Goal: Information Seeking & Learning: Learn about a topic

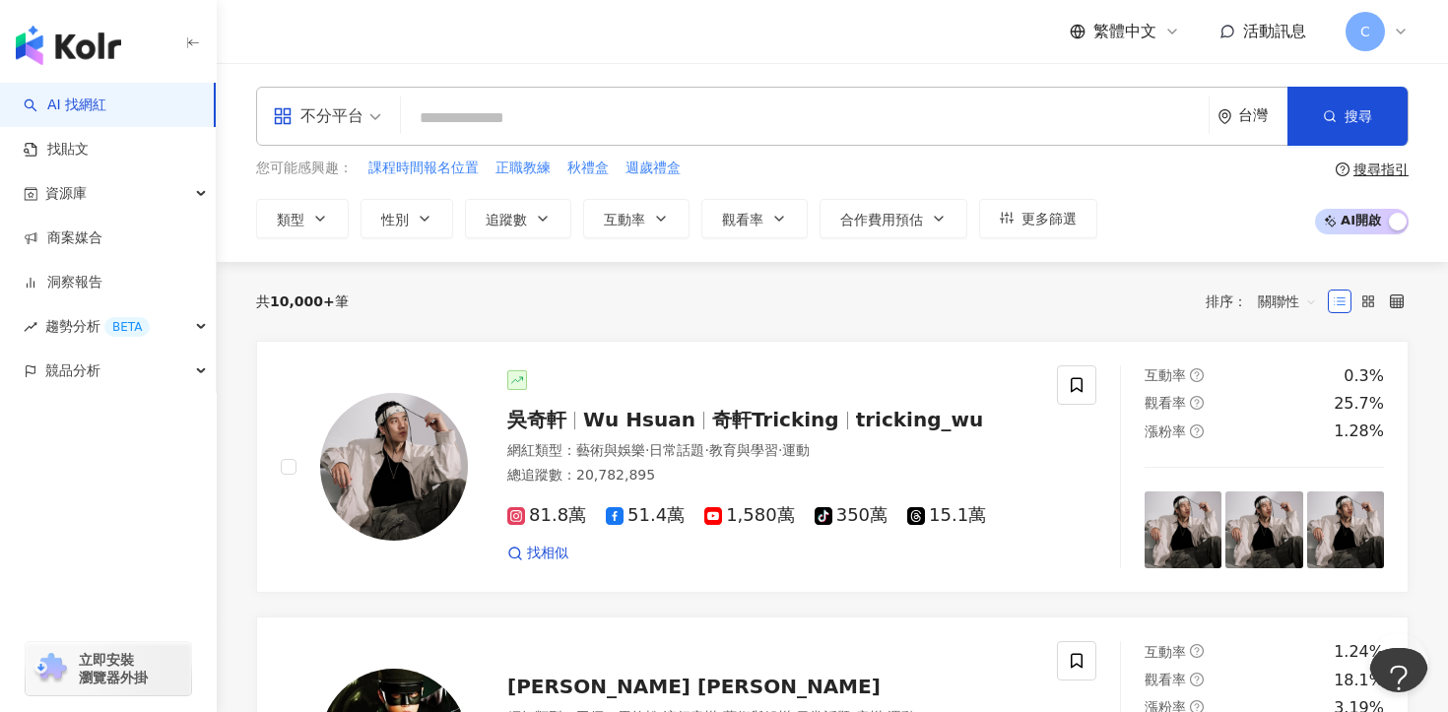
click at [487, 124] on input "search" at bounding box center [805, 118] width 792 height 37
paste input "**********"
type input "**********"
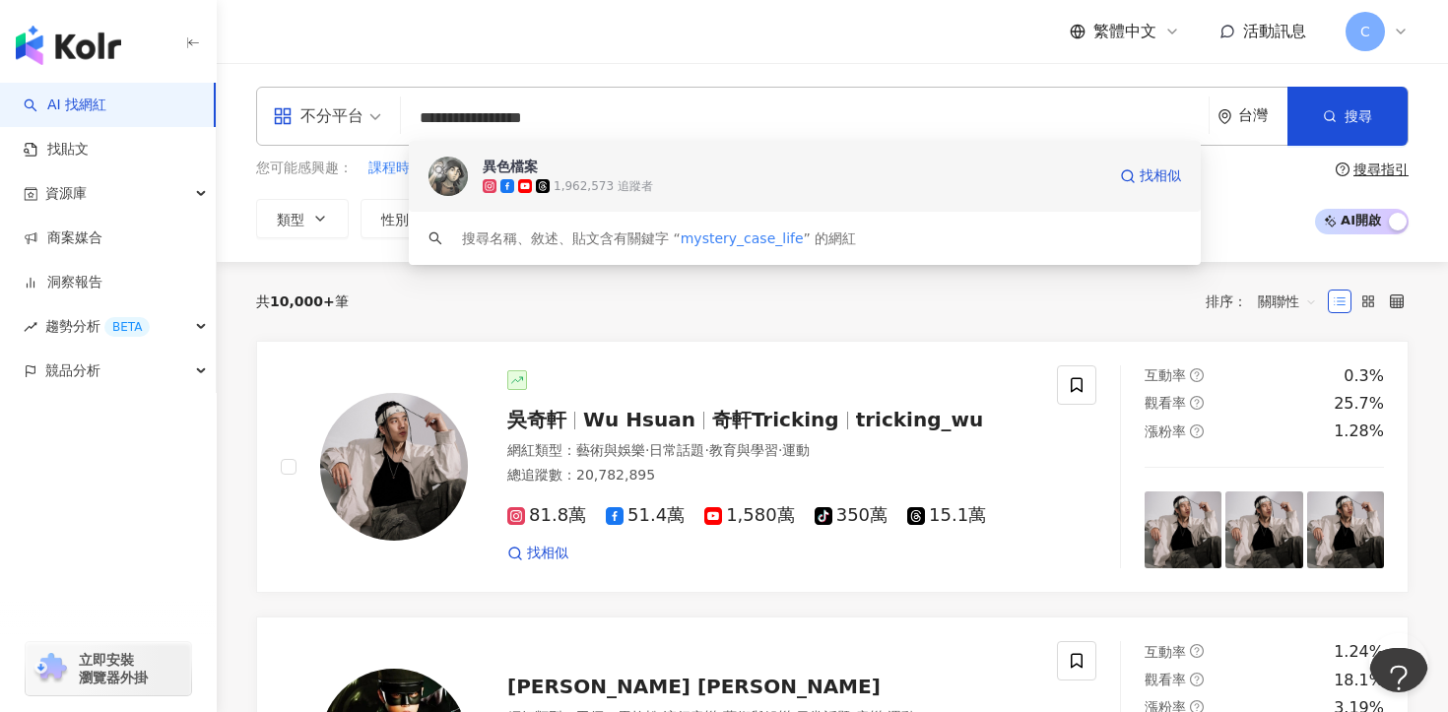
click at [539, 193] on div "1,962,573 追蹤者" at bounding box center [794, 186] width 623 height 20
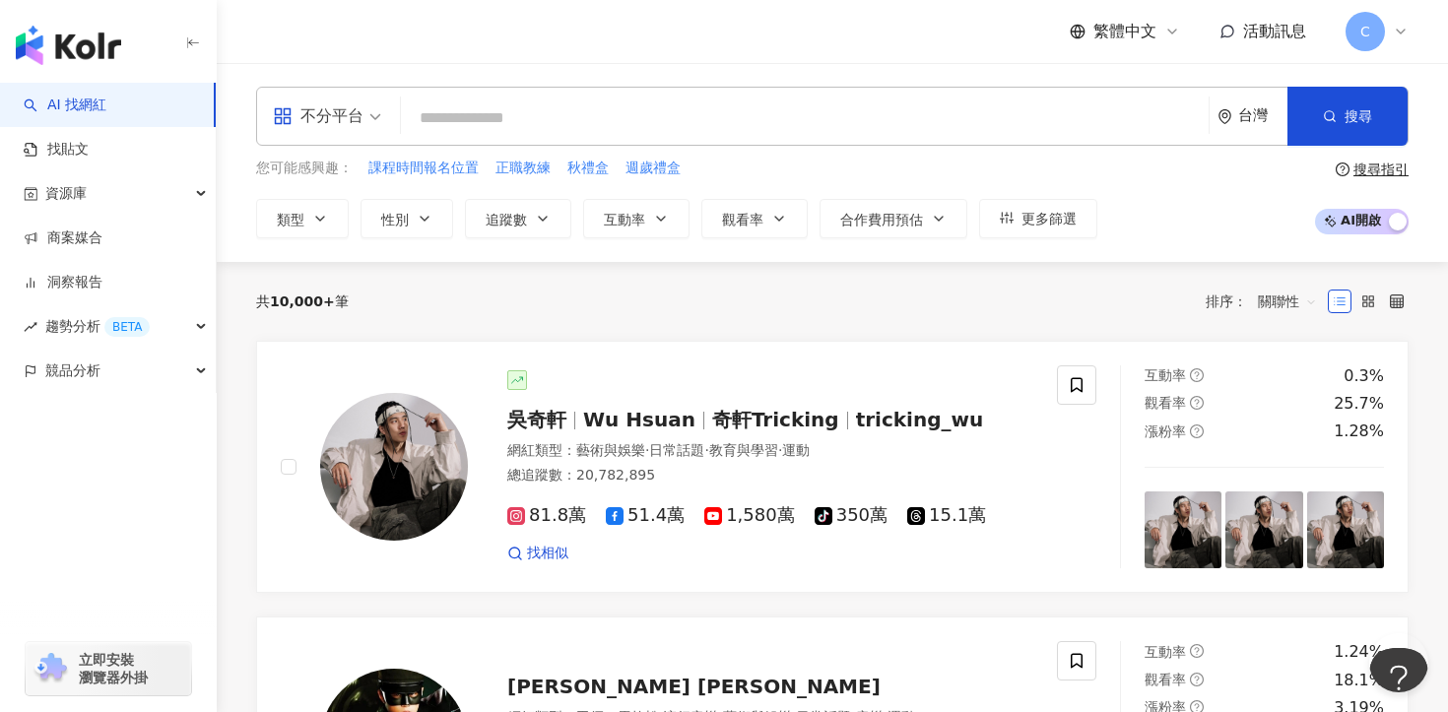
paste input "**********"
type input "**********"
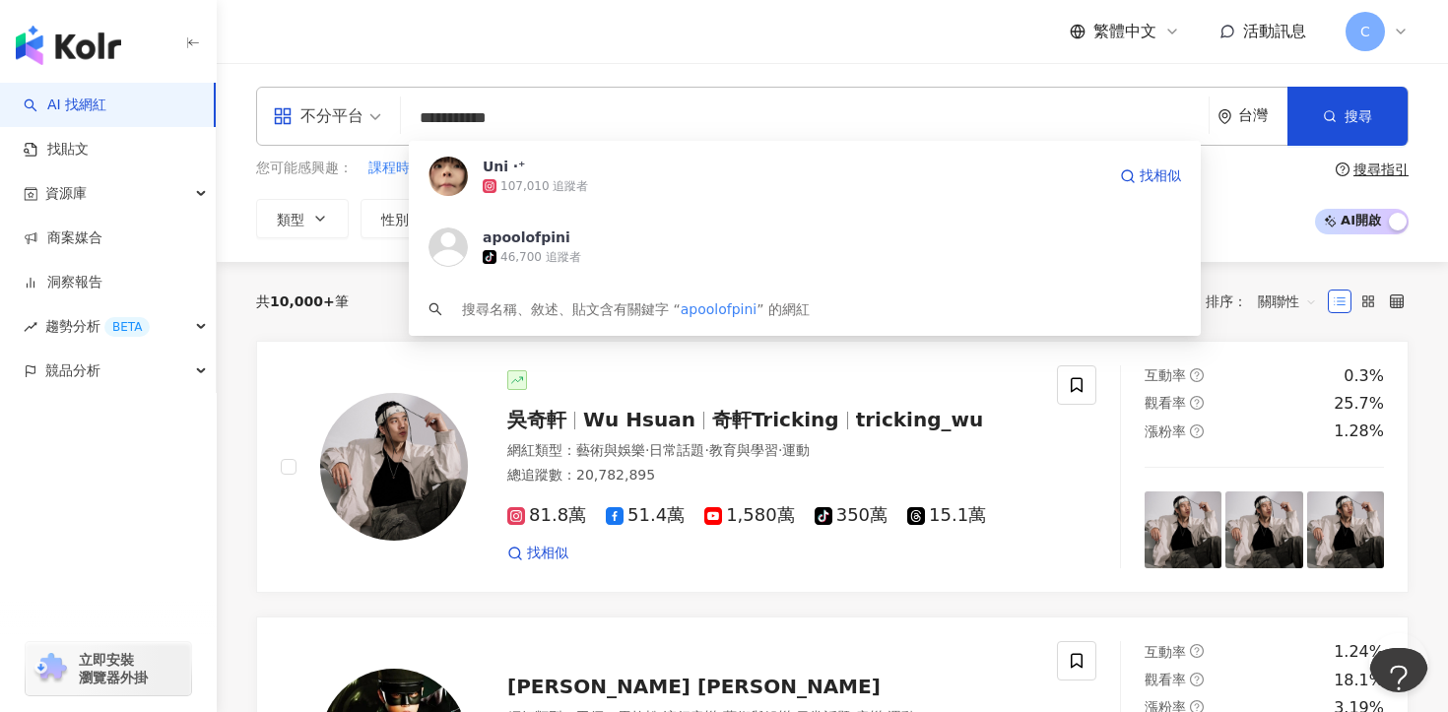
click at [663, 178] on div "107,010 追蹤者" at bounding box center [794, 186] width 623 height 20
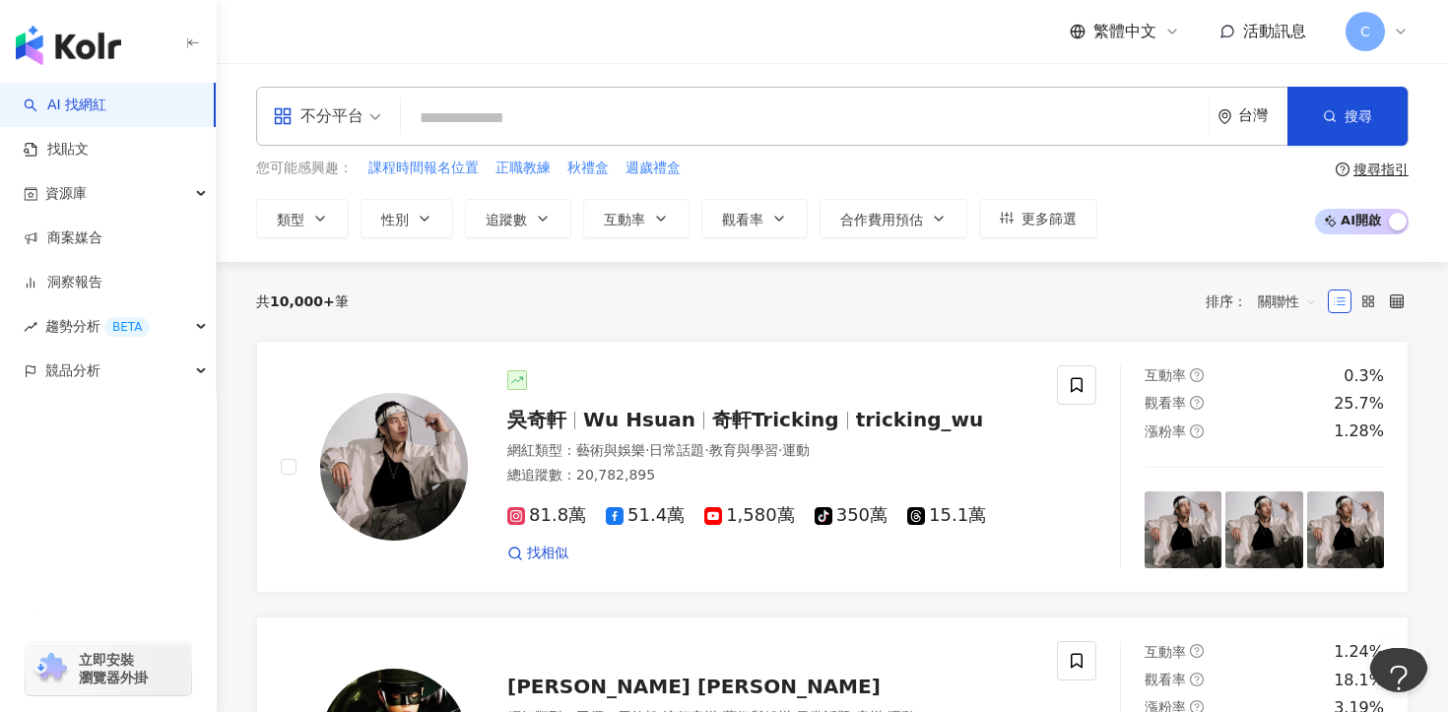
paste input "**"
type input "**"
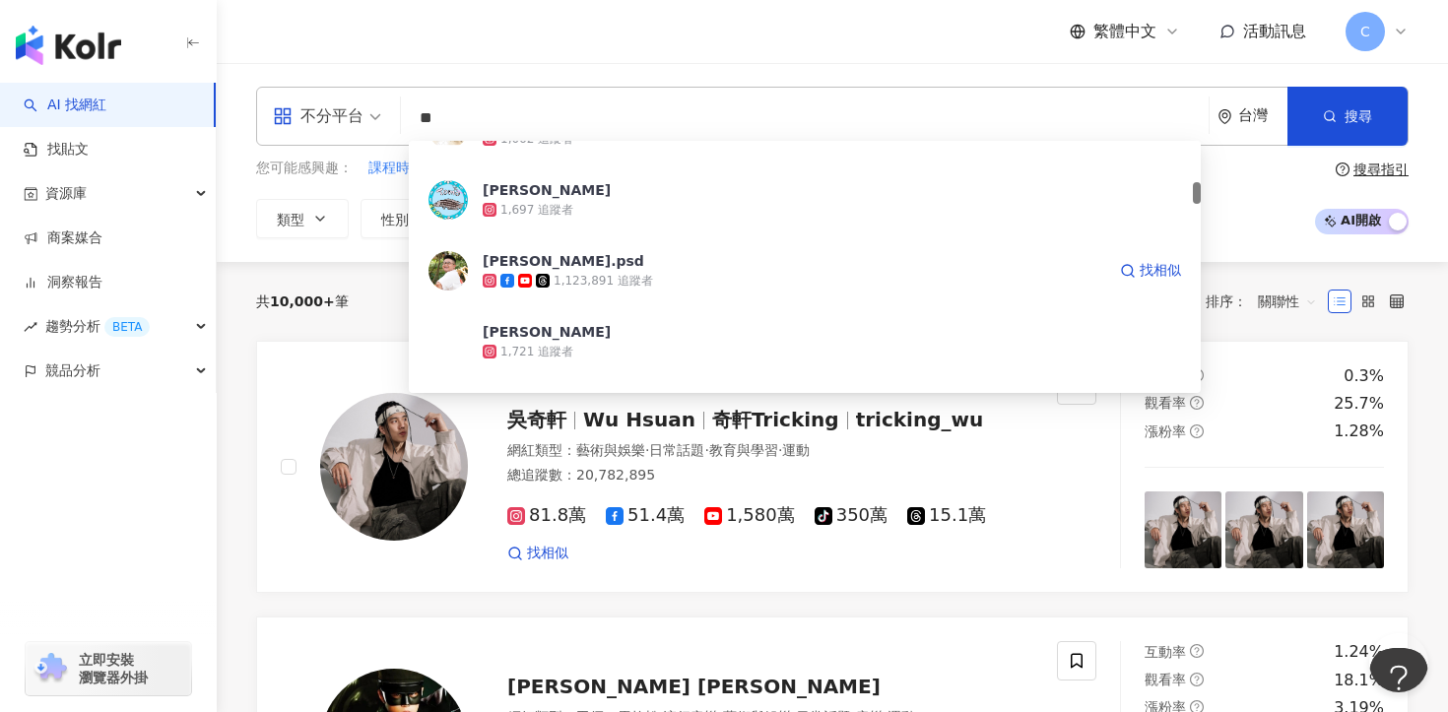
scroll to position [414, 0]
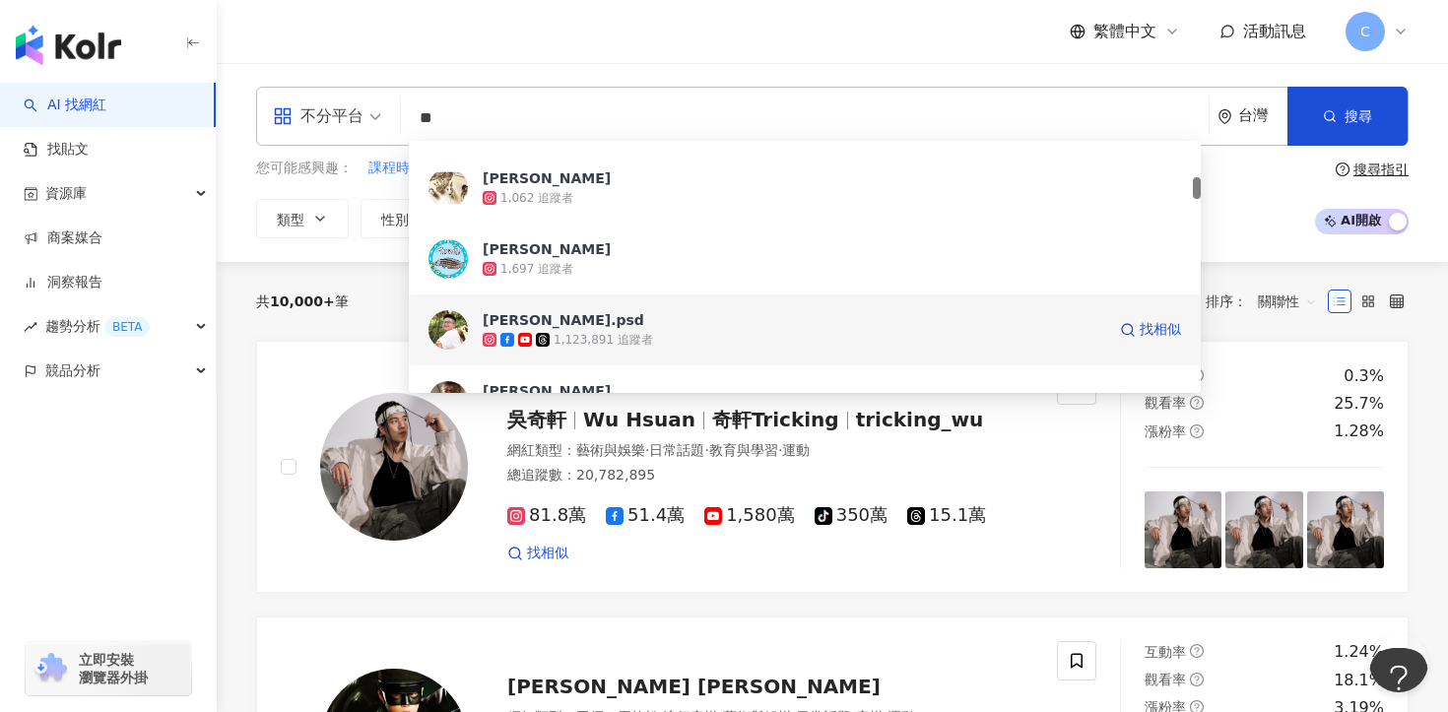
click at [557, 332] on div "1,123,891 追蹤者" at bounding box center [604, 340] width 100 height 17
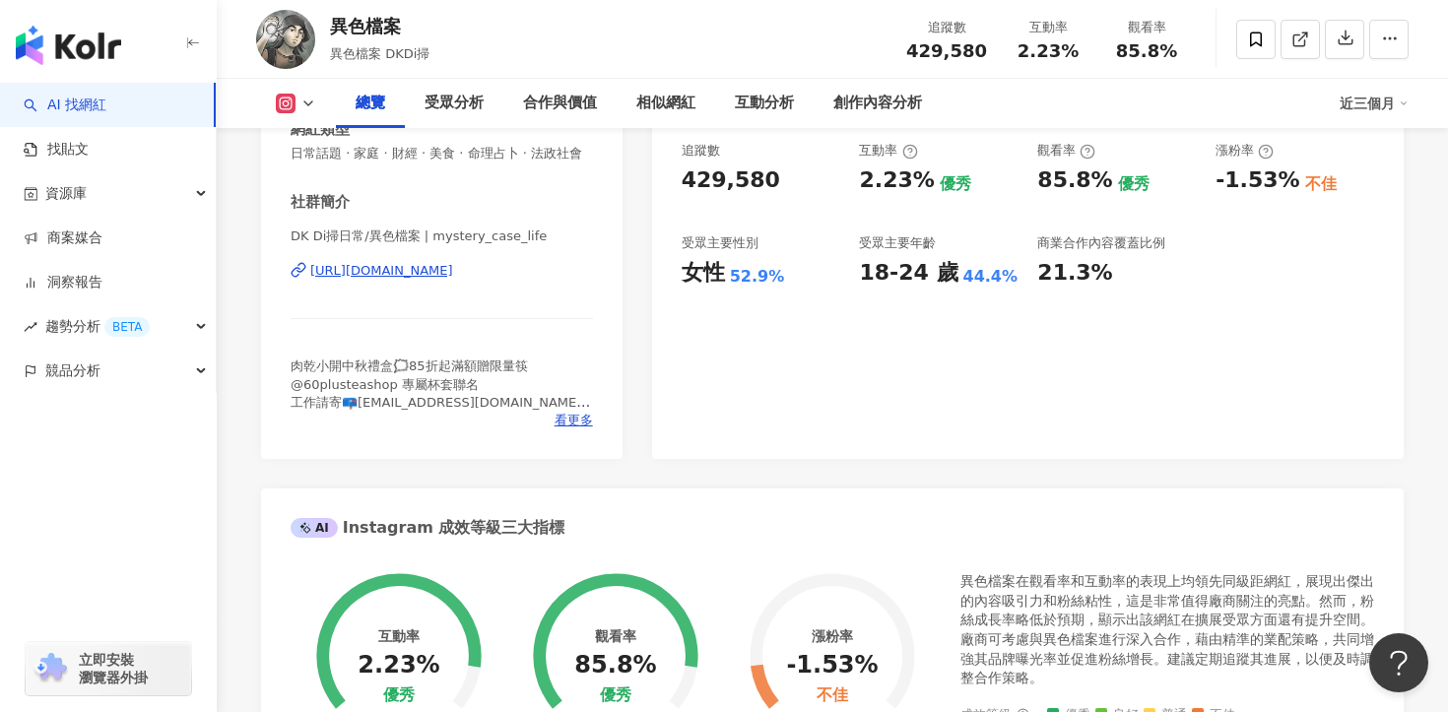
scroll to position [366, 0]
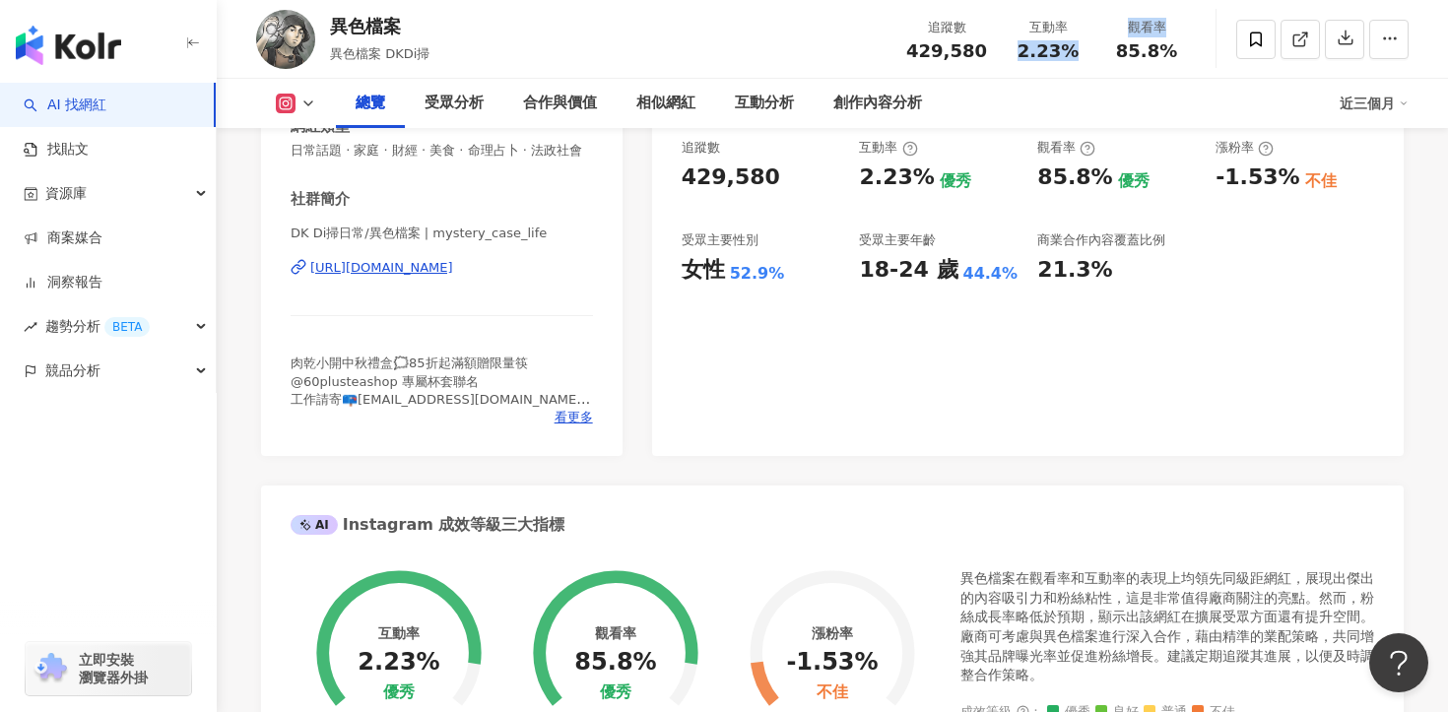
copy div "2.23% 觀看率"
drag, startPoint x: 1015, startPoint y: 49, endPoint x: 1072, endPoint y: 50, distance: 57.2
click at [1072, 50] on div "2.23%" at bounding box center [1048, 51] width 75 height 20
copy span "2.23%"
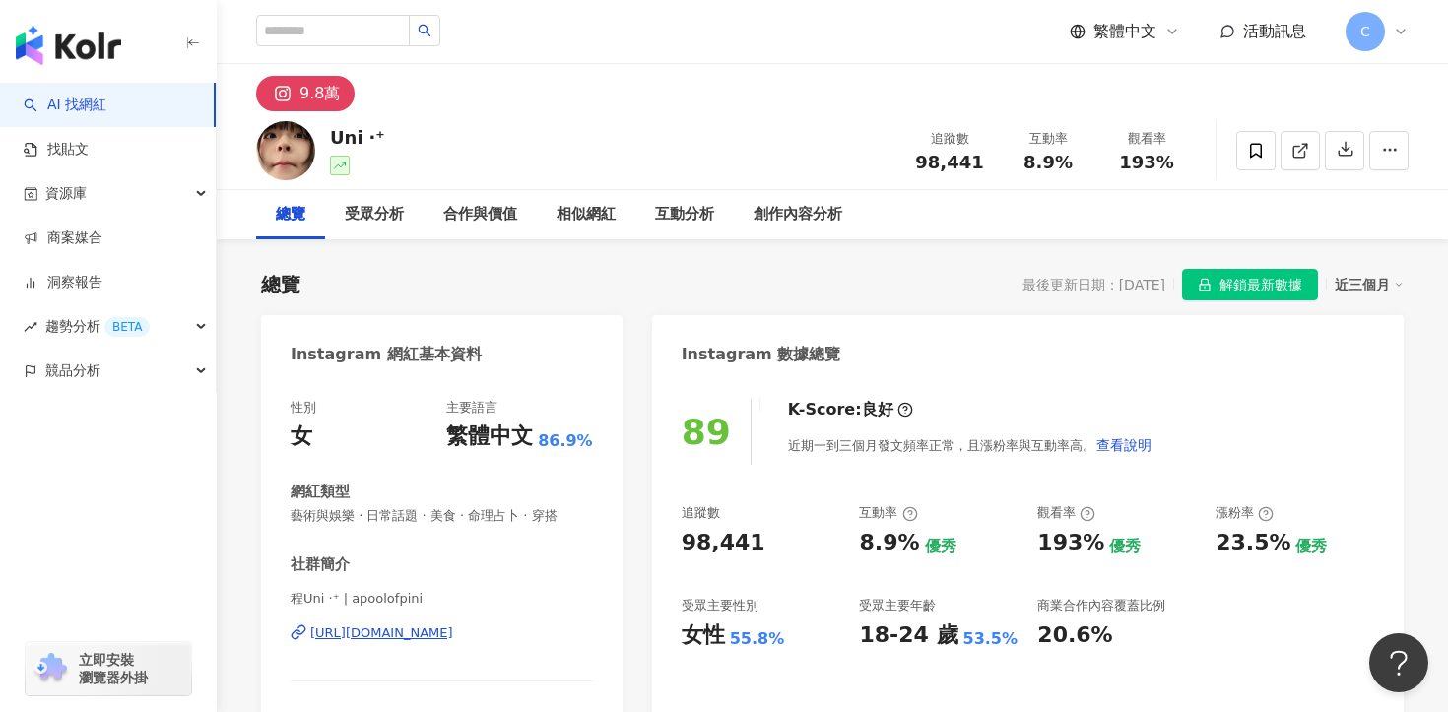
click at [1269, 286] on span "解鎖最新數據" at bounding box center [1261, 286] width 83 height 32
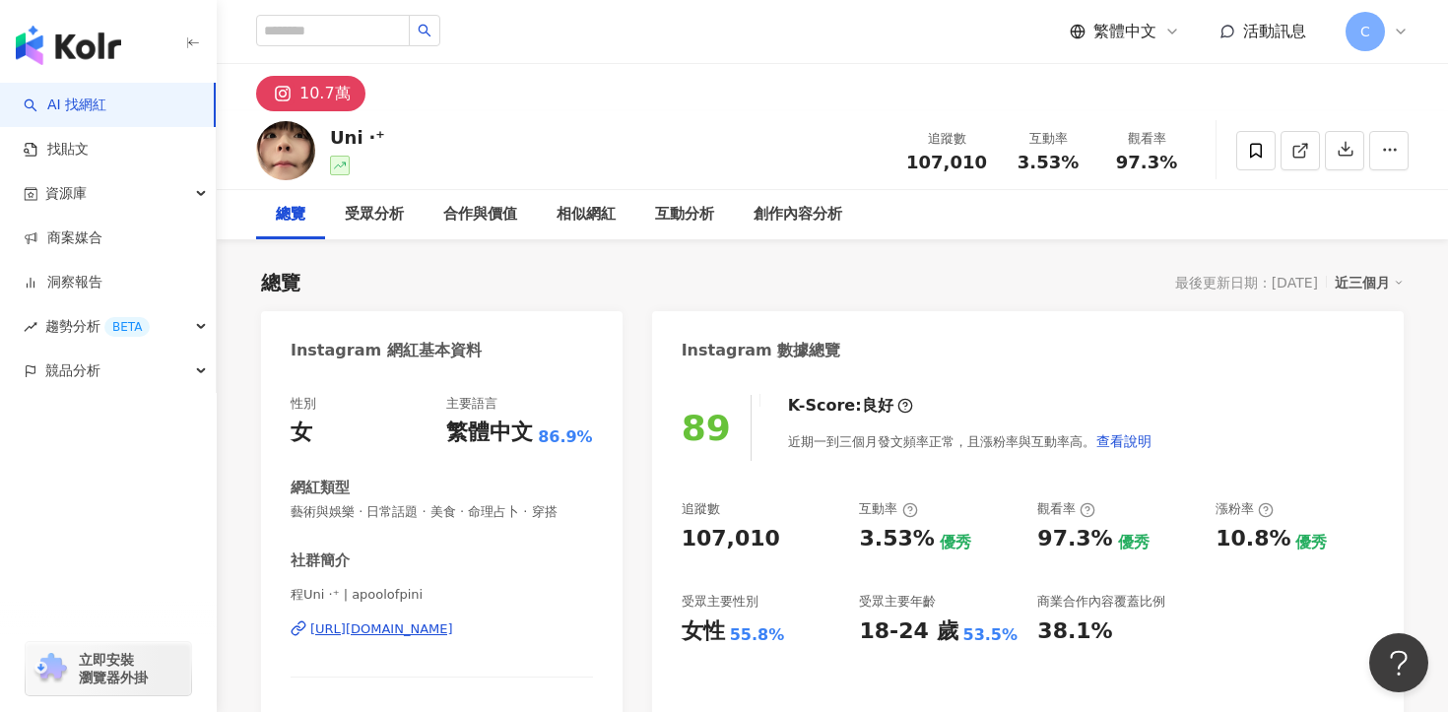
click at [918, 160] on span "107,010" at bounding box center [946, 162] width 81 height 21
copy span "107,010"
drag, startPoint x: 918, startPoint y: 160, endPoint x: 994, endPoint y: 160, distance: 75.9
click at [995, 160] on div "追蹤數 107,010" at bounding box center [947, 150] width 104 height 42
click at [1025, 163] on span "3.53%" at bounding box center [1048, 163] width 61 height 20
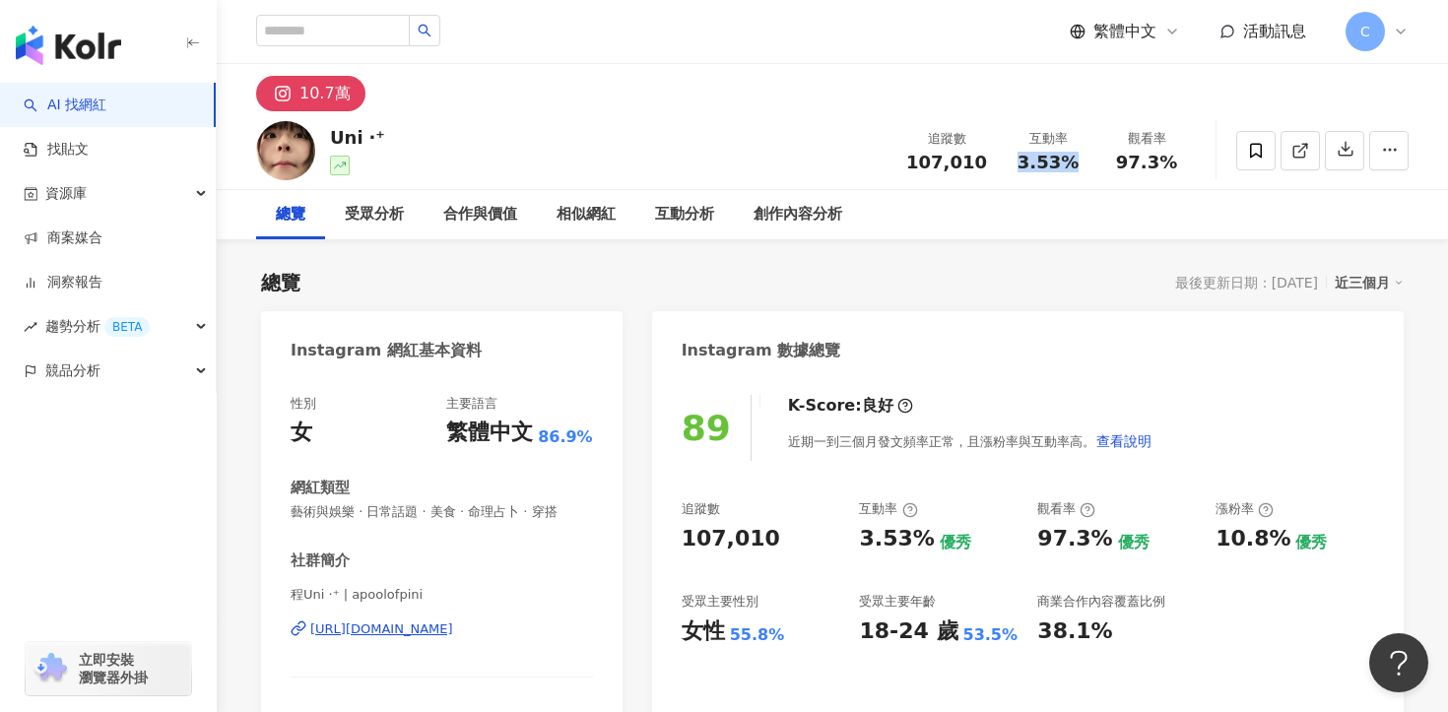
copy span "3.53%"
drag, startPoint x: 1025, startPoint y: 163, endPoint x: 1071, endPoint y: 163, distance: 46.3
click at [1071, 163] on span "3.53%" at bounding box center [1048, 163] width 61 height 20
click at [792, 219] on div "創作內容分析" at bounding box center [798, 215] width 89 height 24
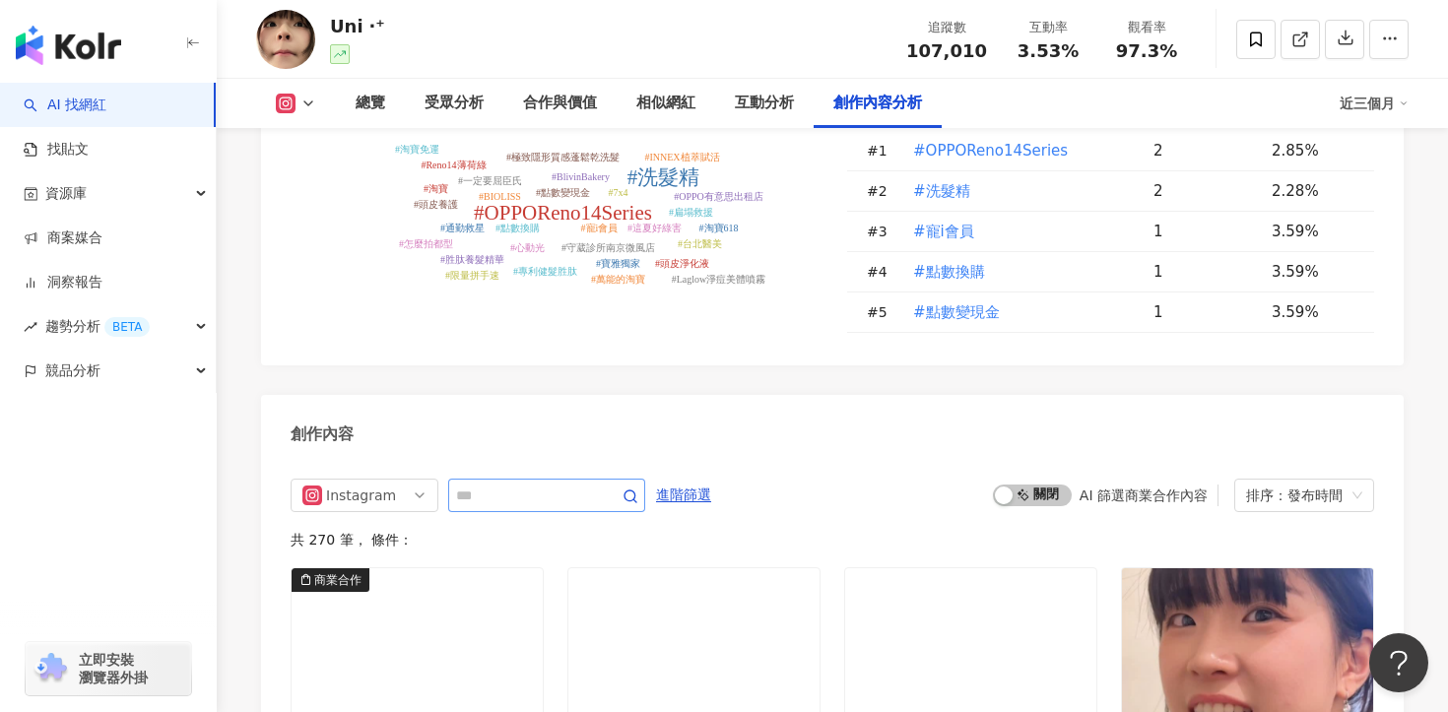
scroll to position [5913, 0]
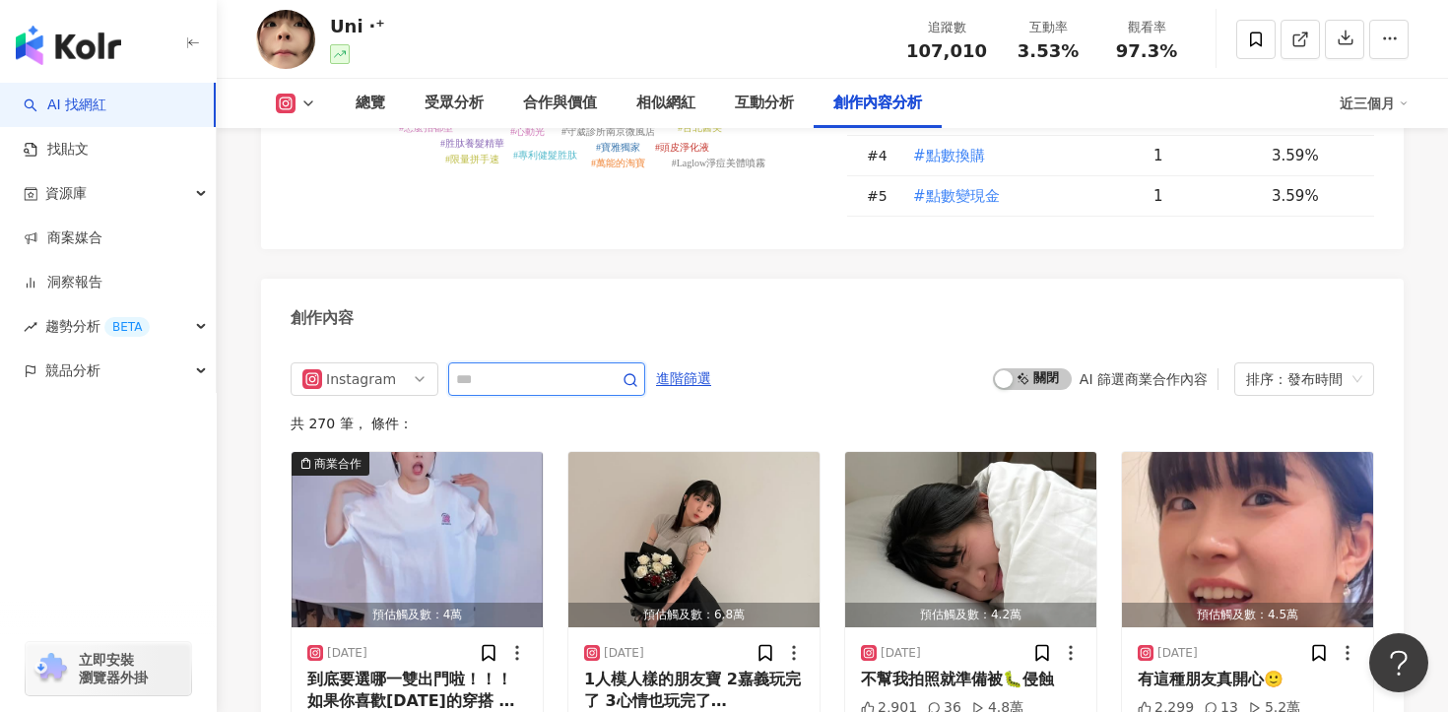
click at [555, 368] on input "text" at bounding box center [525, 380] width 138 height 24
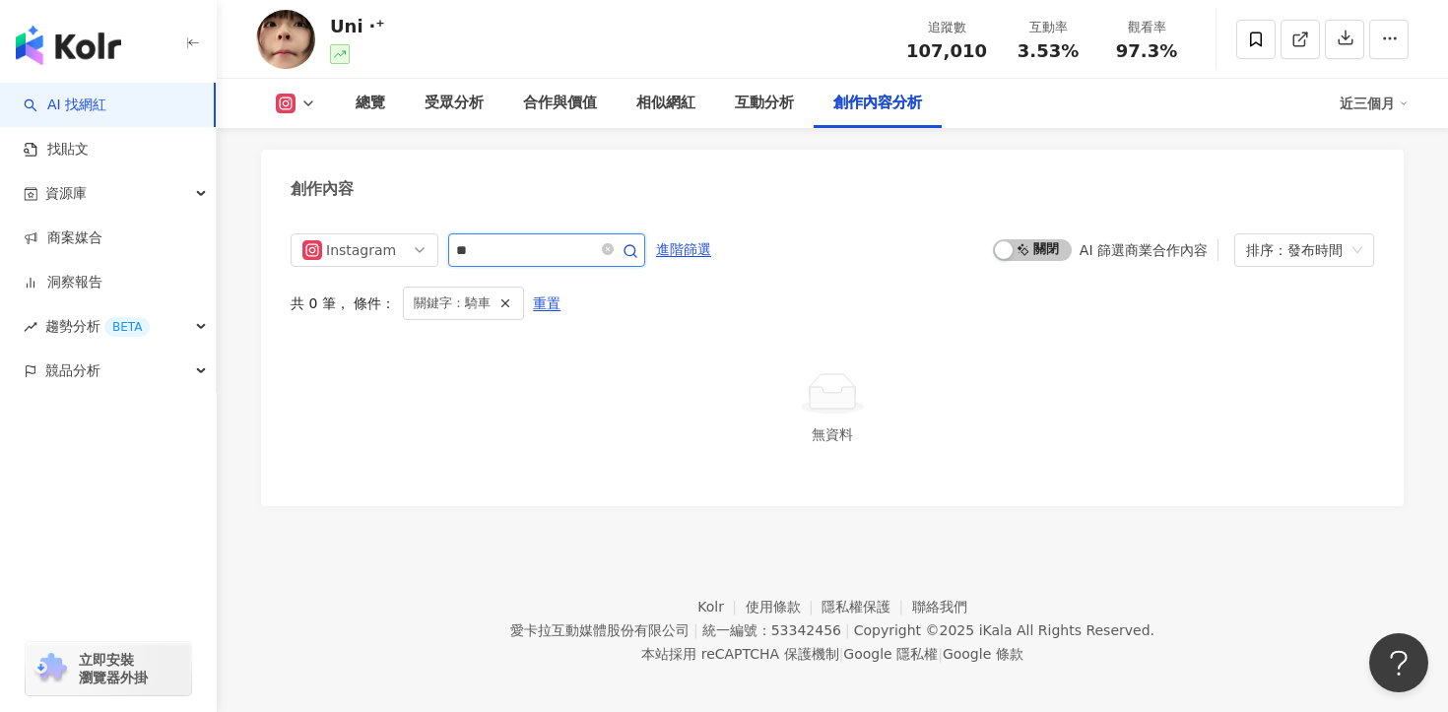
scroll to position [6033, 0]
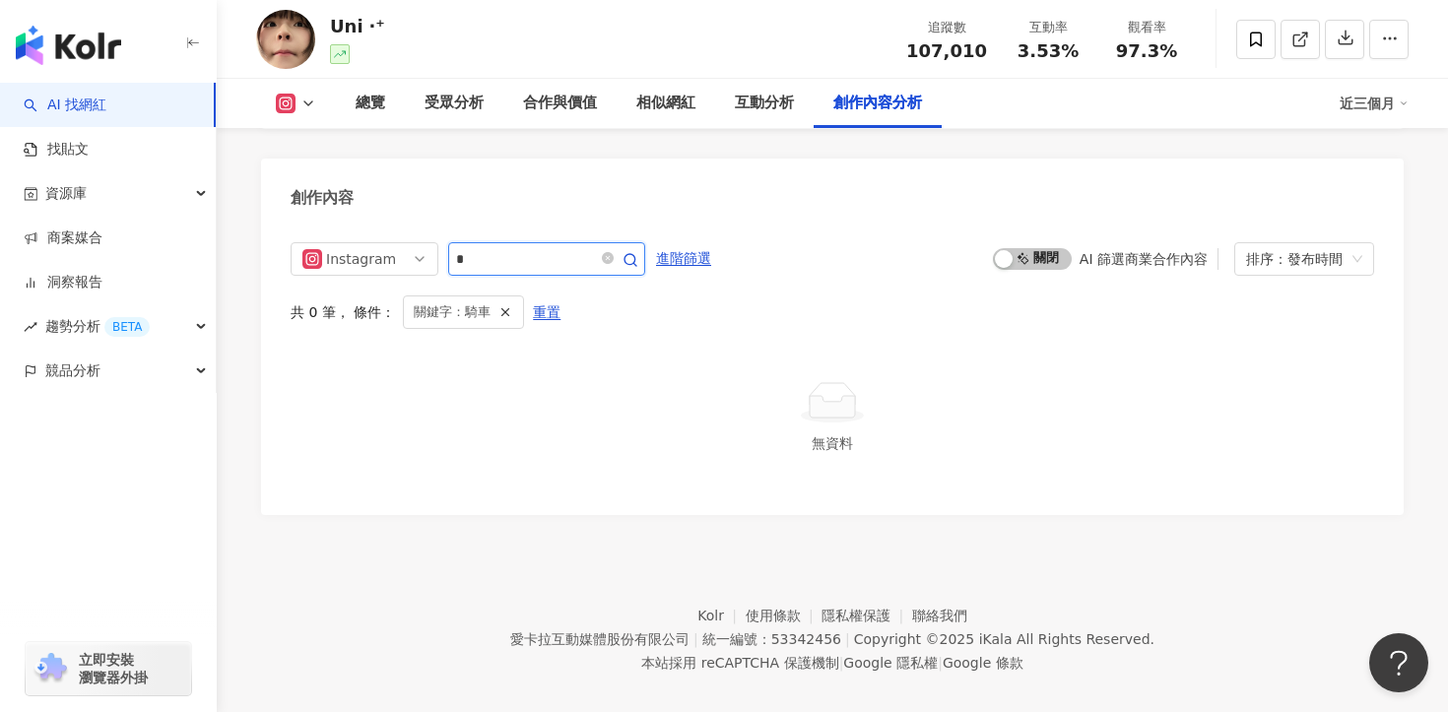
type input "*"
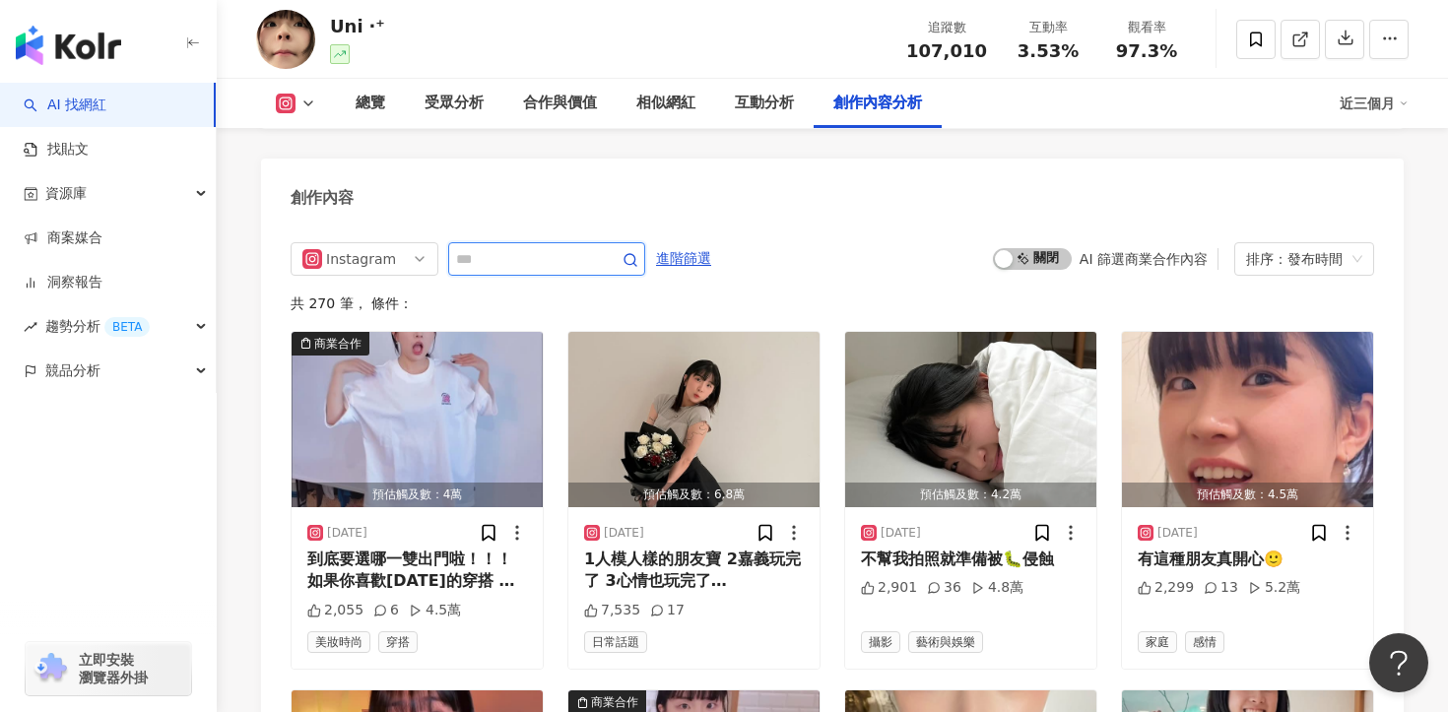
scroll to position [6042, 0]
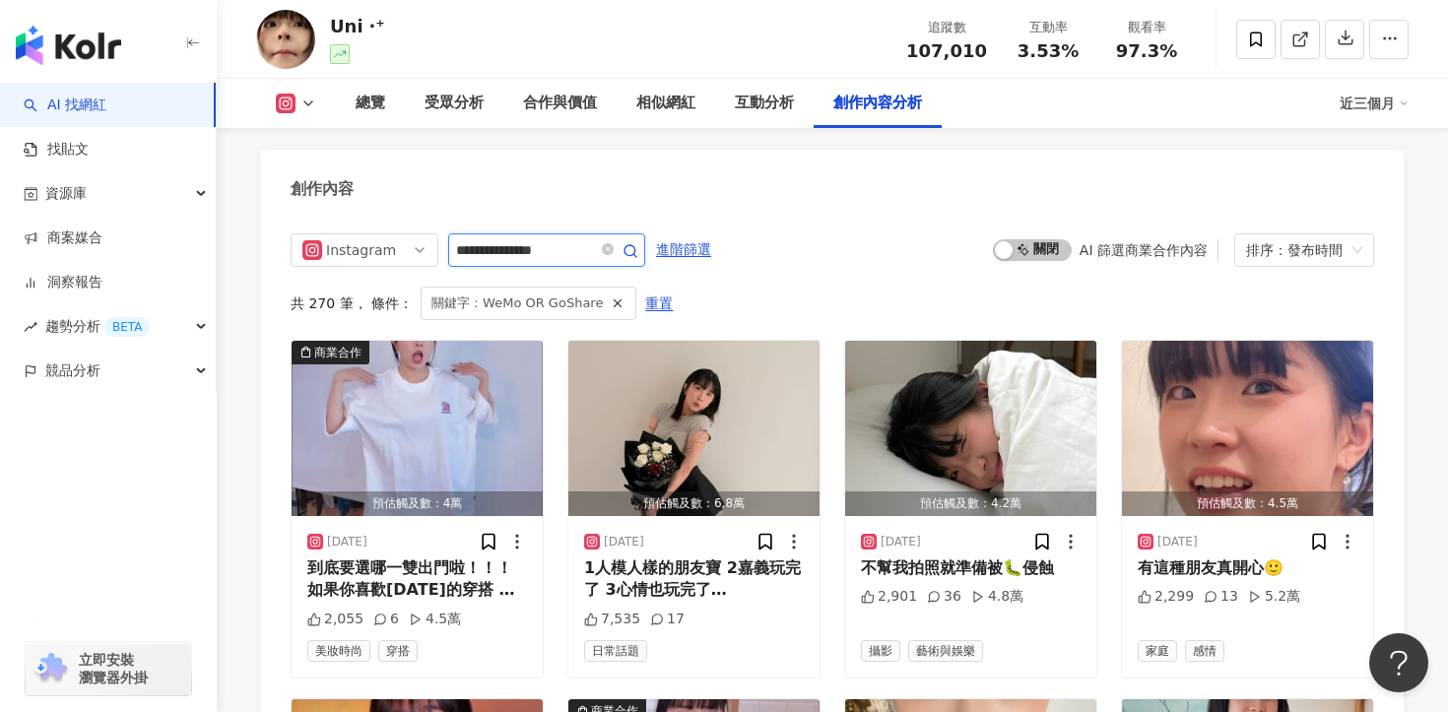
scroll to position [6033, 0]
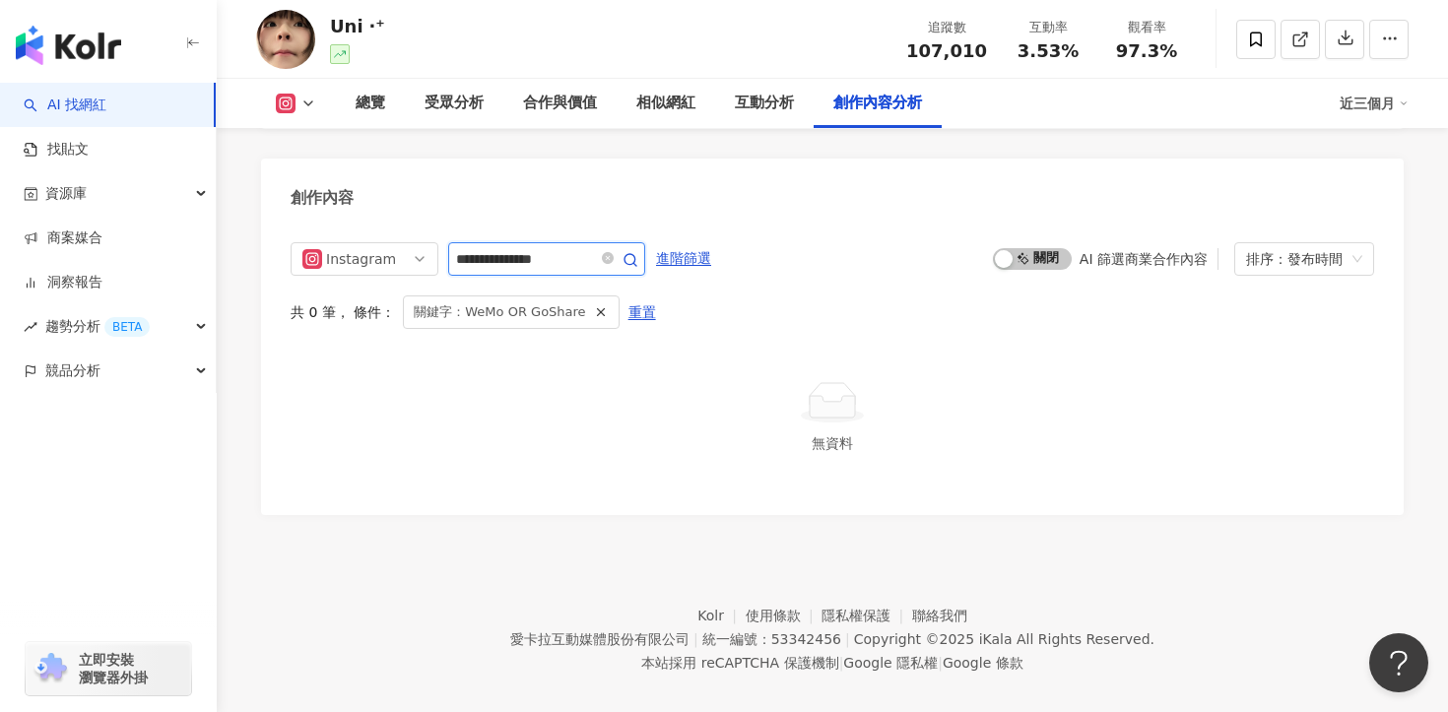
click at [538, 247] on input "**********" at bounding box center [525, 259] width 138 height 24
type input "*"
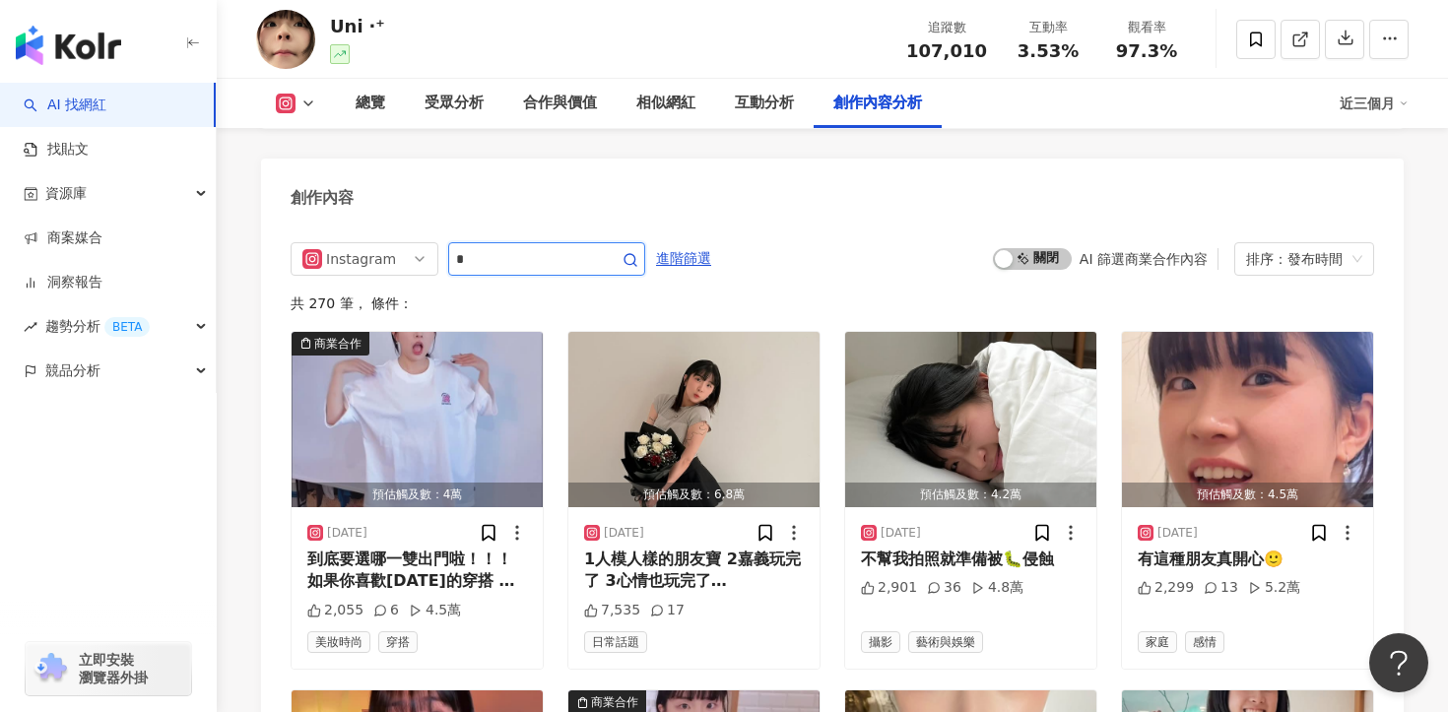
scroll to position [6042, 0]
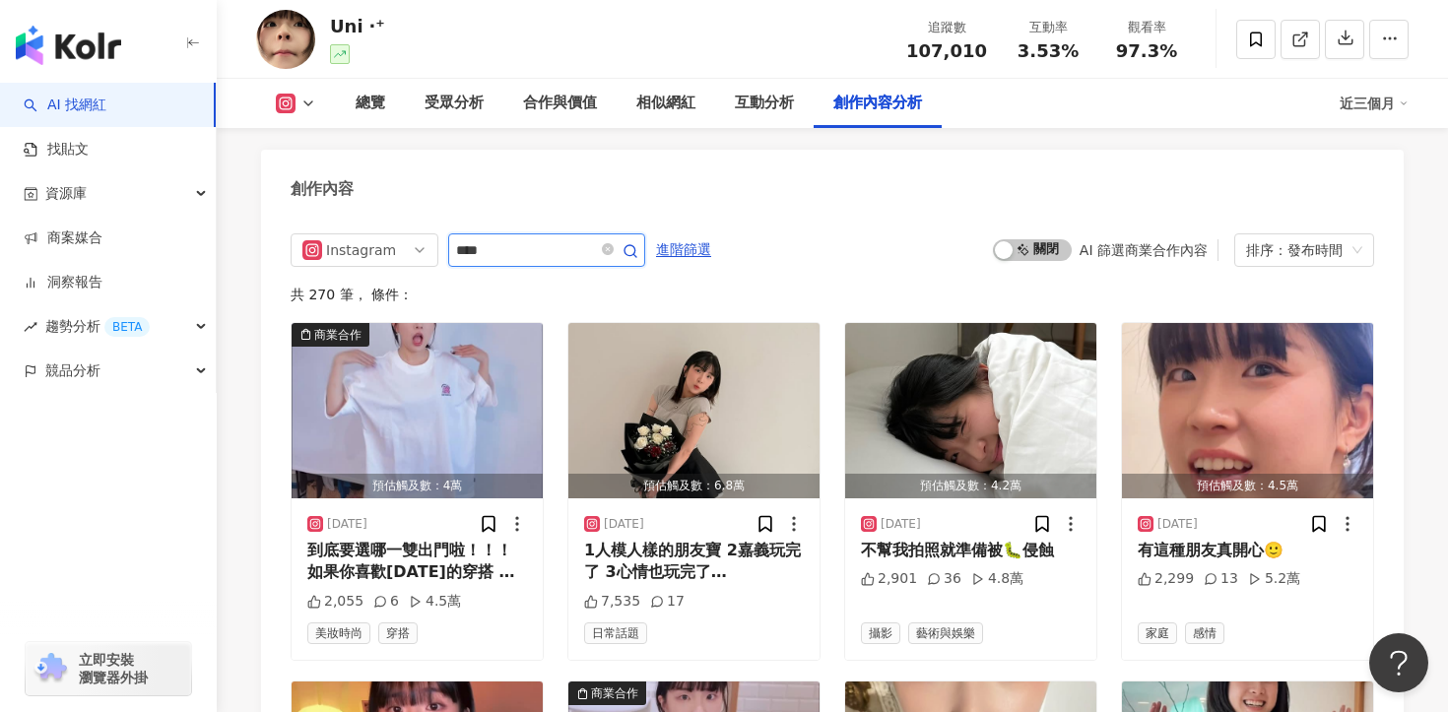
type input "****"
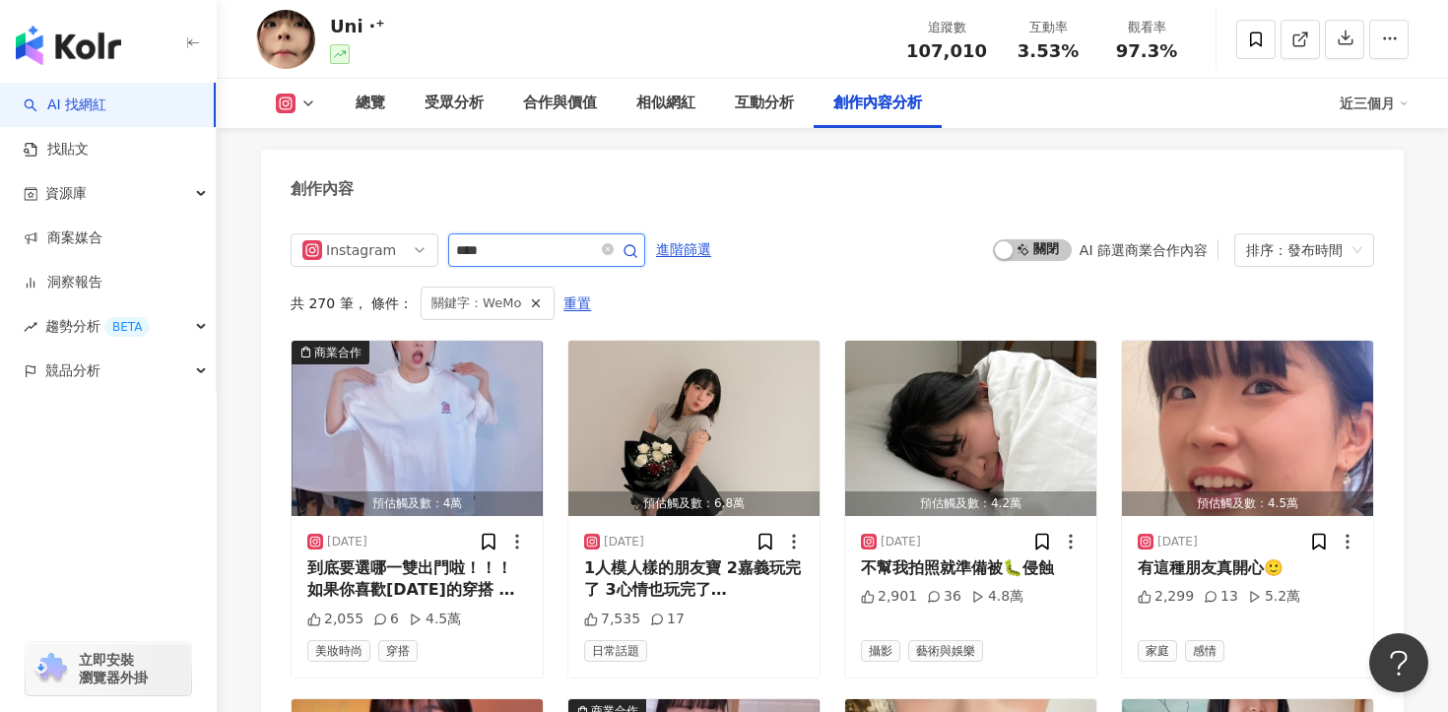
scroll to position [6033, 0]
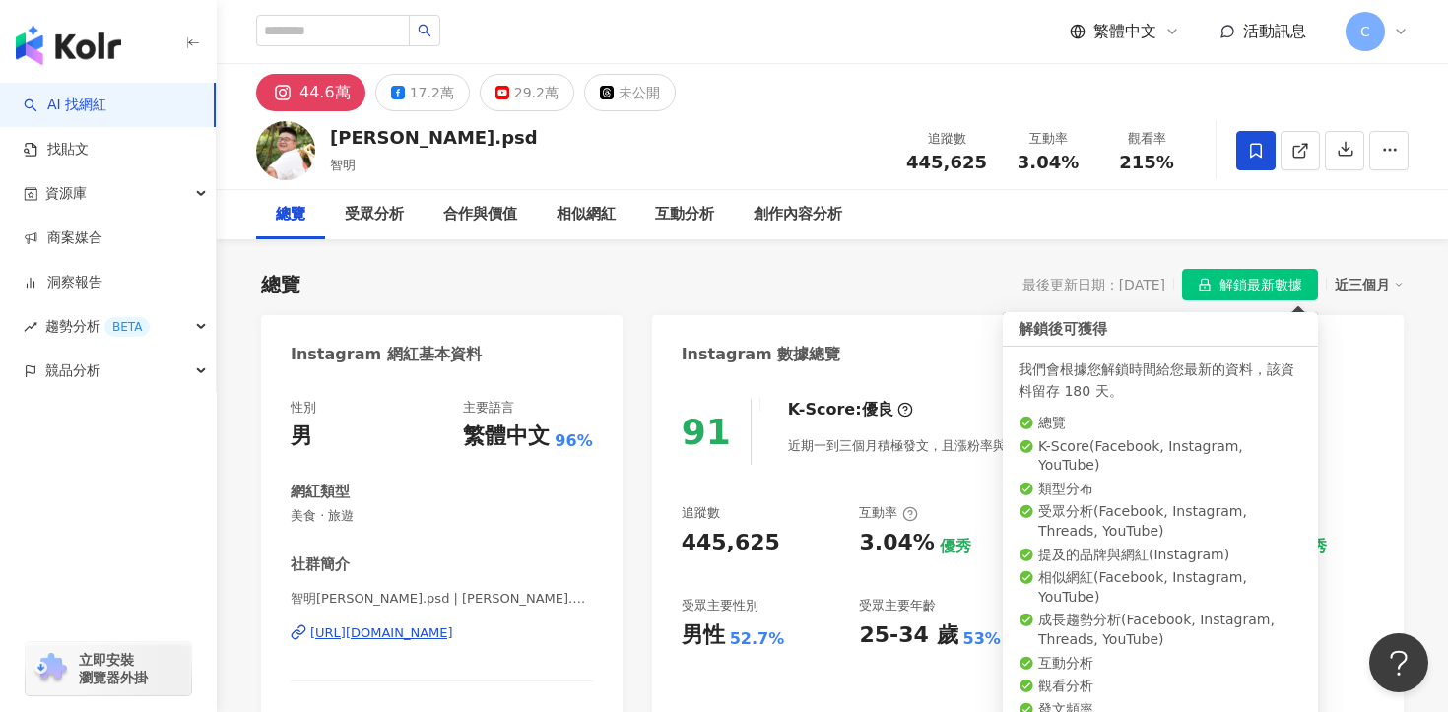
click at [1233, 276] on span "解鎖最新數據" at bounding box center [1261, 286] width 83 height 32
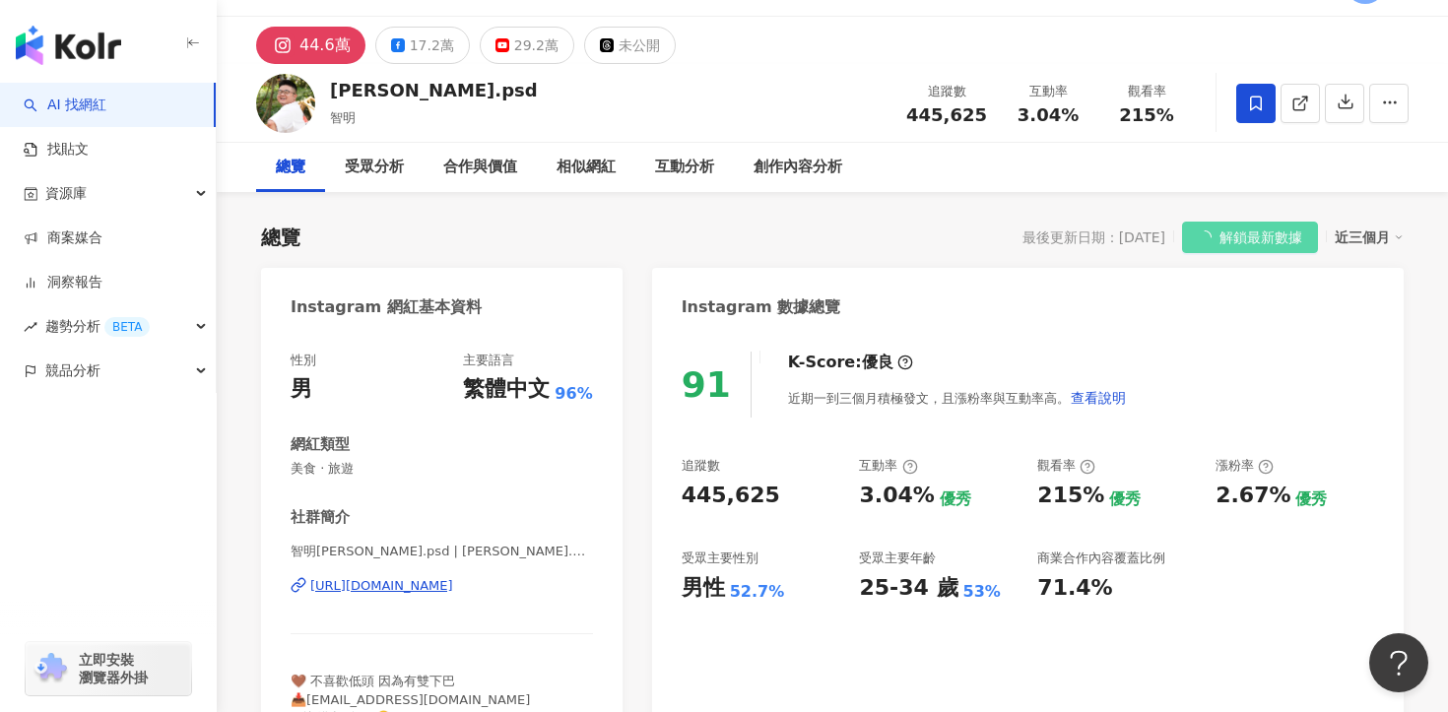
scroll to position [116, 0]
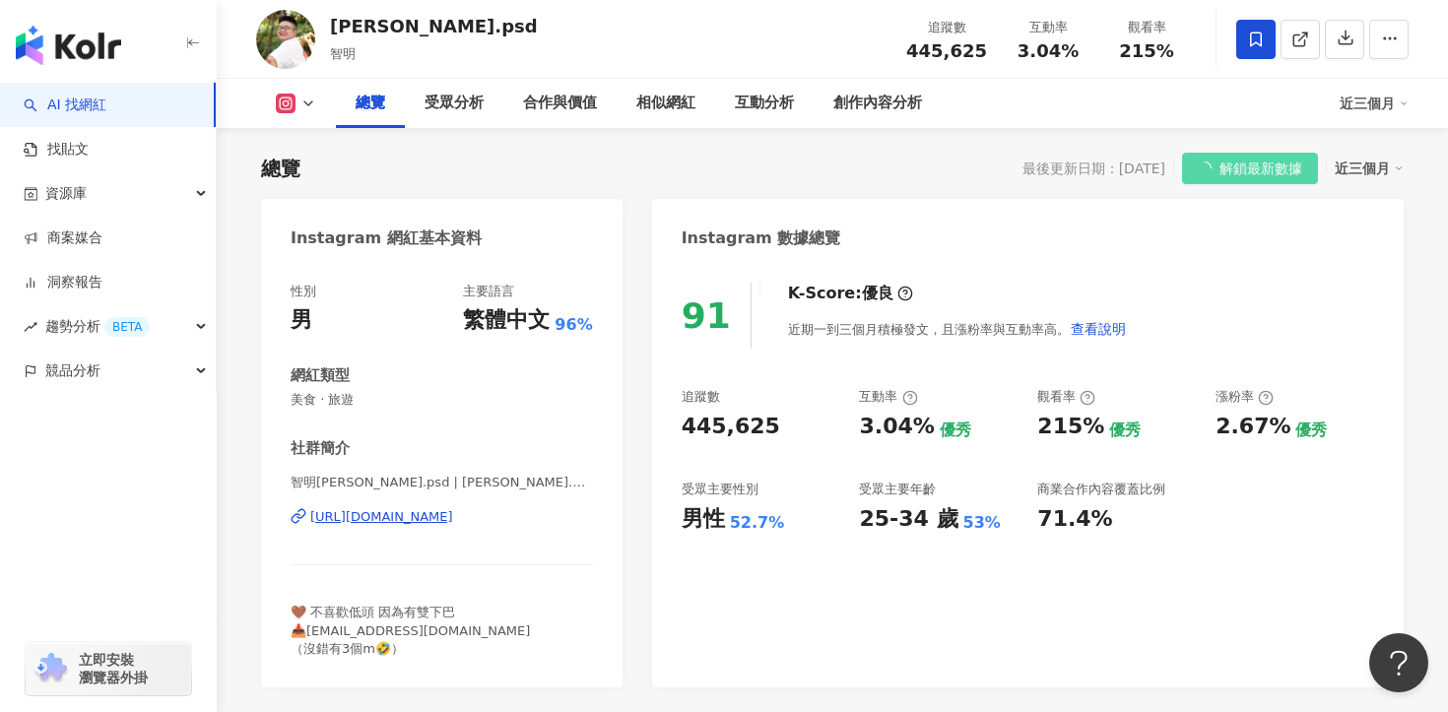
click at [453, 521] on div "https://www.instagram.com/jimmy.psd/" at bounding box center [381, 517] width 143 height 18
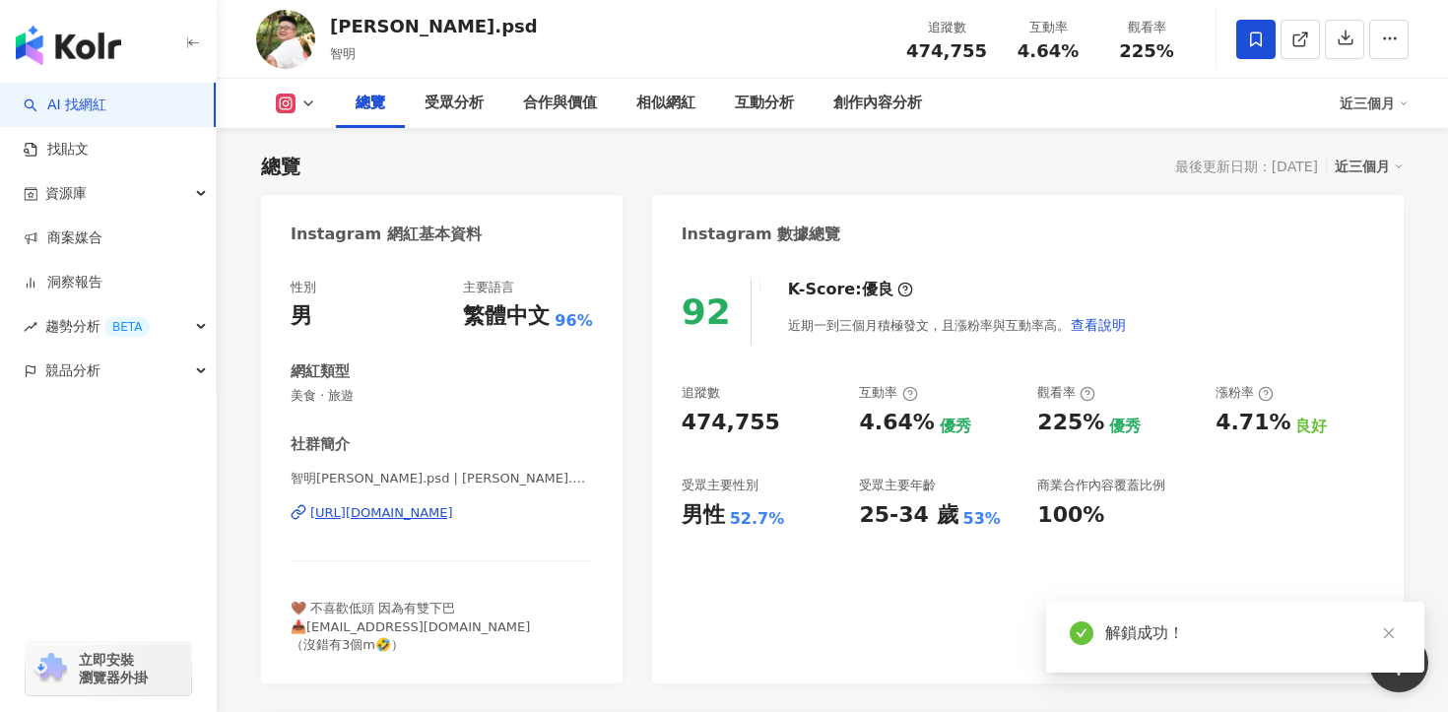
click at [912, 47] on div "474,755" at bounding box center [946, 51] width 81 height 20
copy div "474,755 互動率"
drag, startPoint x: 917, startPoint y: 50, endPoint x: 1004, endPoint y: 50, distance: 86.7
click at [1005, 50] on div "追蹤數 474,755 互動率 4.64% 觀看率 225%" at bounding box center [1045, 39] width 301 height 58
click at [942, 53] on span "474,755" at bounding box center [946, 50] width 81 height 21
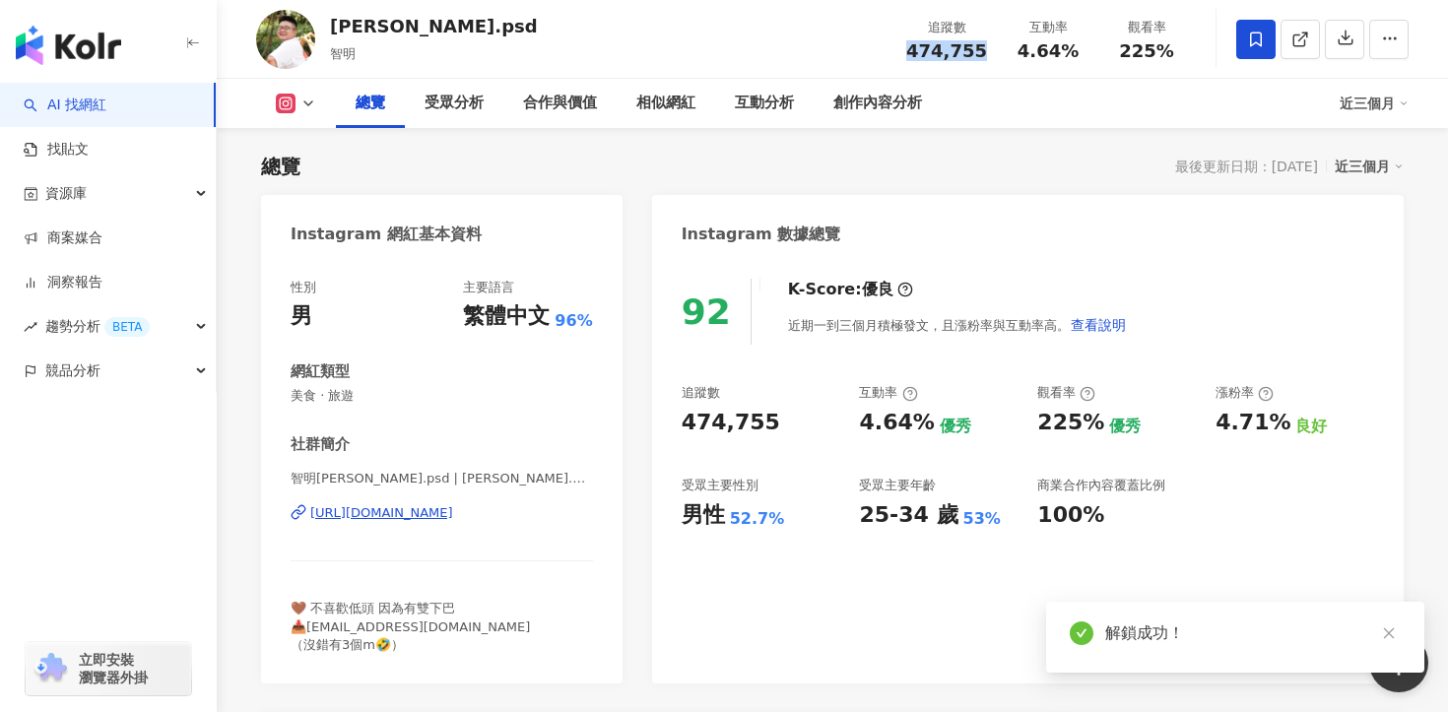
click at [942, 53] on span "474,755" at bounding box center [946, 50] width 81 height 21
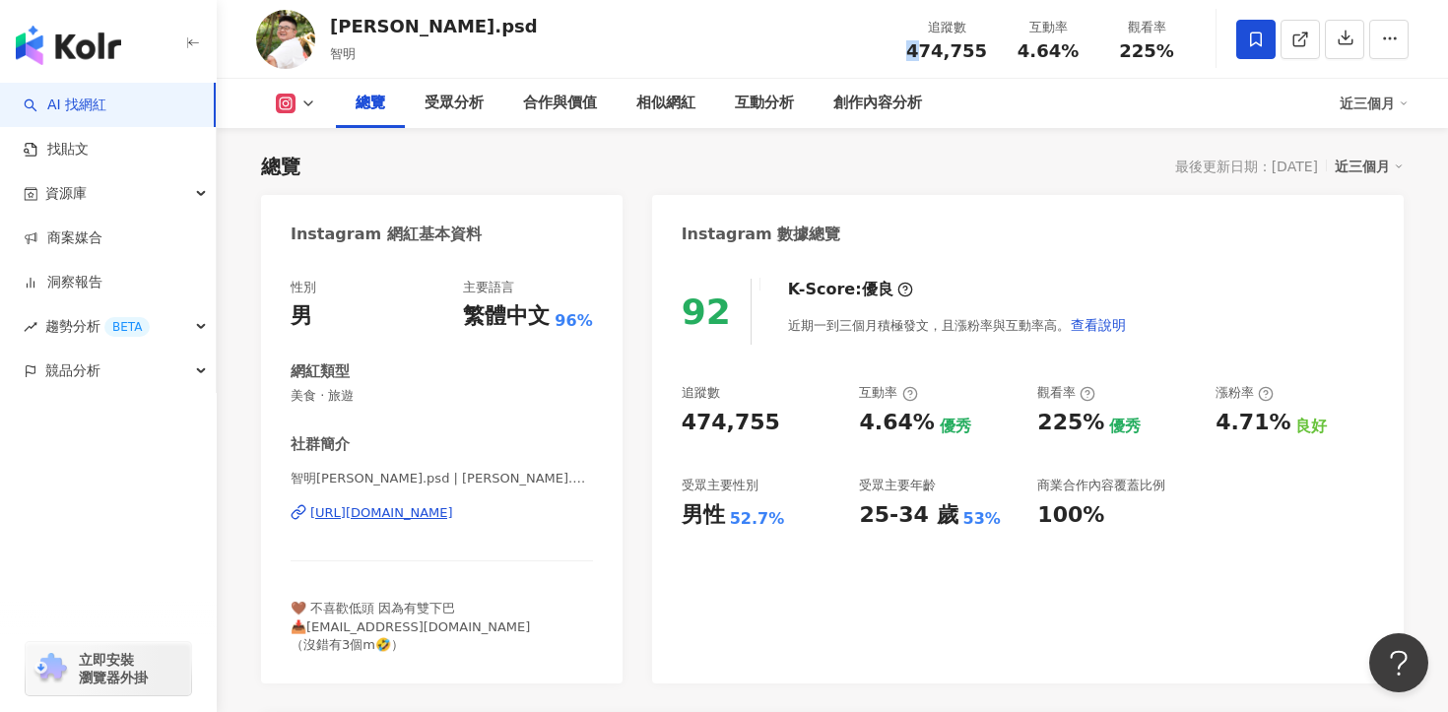
click at [942, 53] on span "474,755" at bounding box center [946, 50] width 81 height 21
drag, startPoint x: 990, startPoint y: 54, endPoint x: 903, endPoint y: 54, distance: 86.7
click at [903, 54] on div "追蹤數 474,755" at bounding box center [947, 39] width 104 height 42
copy span "474,755"
drag, startPoint x: 1019, startPoint y: 56, endPoint x: 1079, endPoint y: 45, distance: 61.1
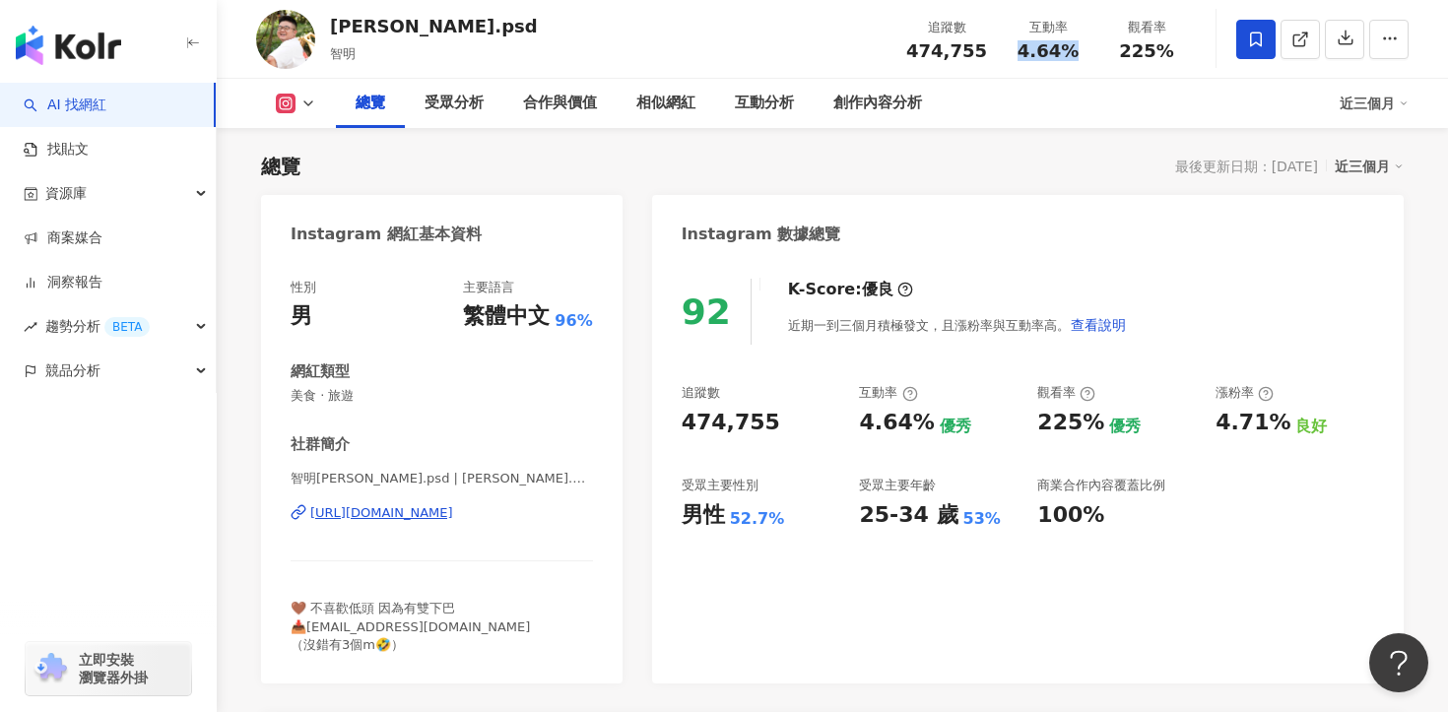
click at [1079, 45] on div "4.64%" at bounding box center [1048, 51] width 75 height 20
copy span "4.64%"
